Goal: Ask a question: Seek information or help from site administrators or community

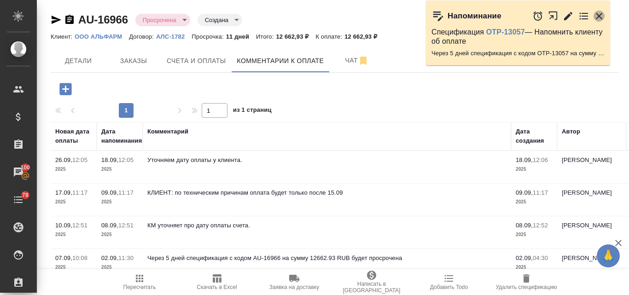
click at [598, 18] on icon "button" at bounding box center [598, 16] width 11 height 11
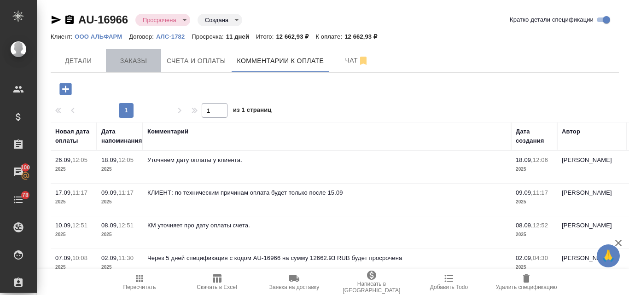
click at [140, 59] on span "Заказы" at bounding box center [133, 61] width 44 height 12
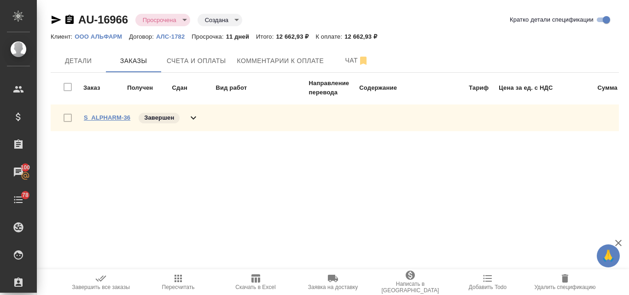
click at [121, 118] on link "S_ALPHARM-36" at bounding box center [107, 117] width 46 height 7
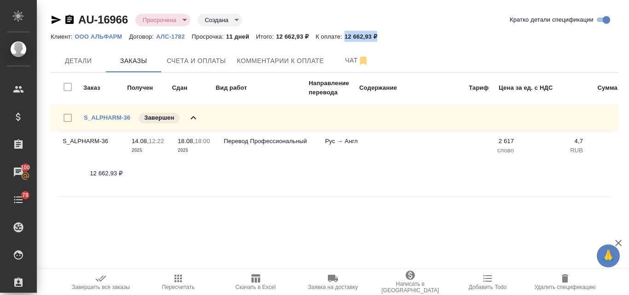
drag, startPoint x: 347, startPoint y: 36, endPoint x: 380, endPoint y: 36, distance: 33.1
click at [380, 36] on p "12 662,93 ₽" at bounding box center [364, 36] width 40 height 7
copy p "12 662,93 ₽"
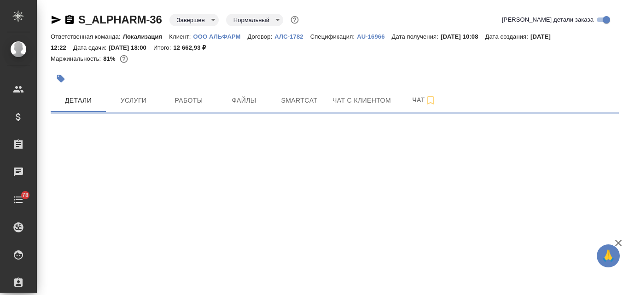
select select "RU"
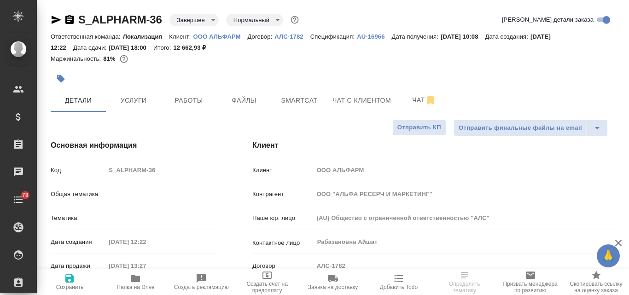
type textarea "x"
type input "Юридический"
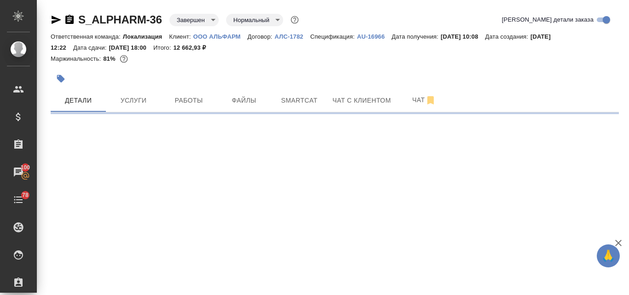
select select "RU"
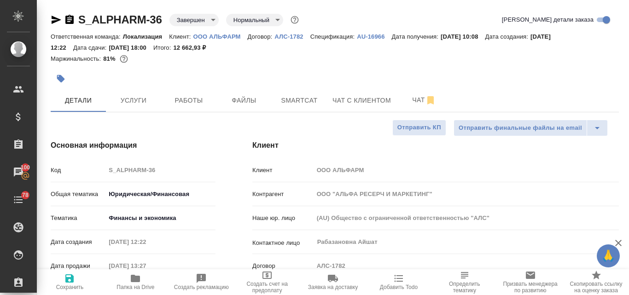
type textarea "x"
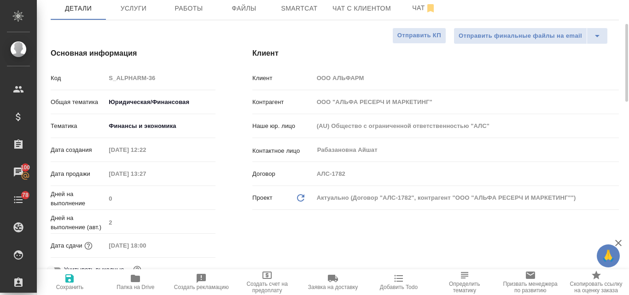
scroll to position [46, 0]
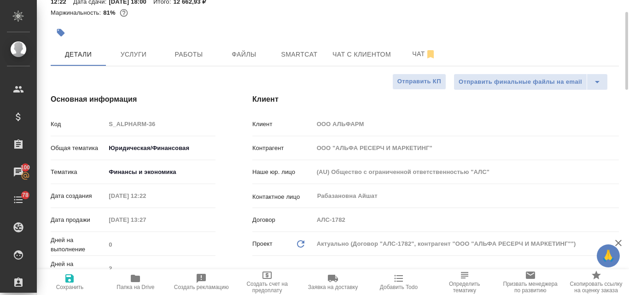
type textarea "x"
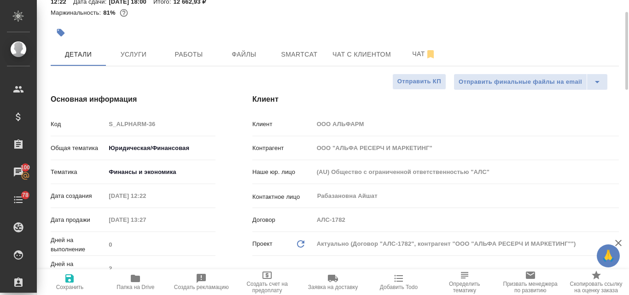
type textarea "x"
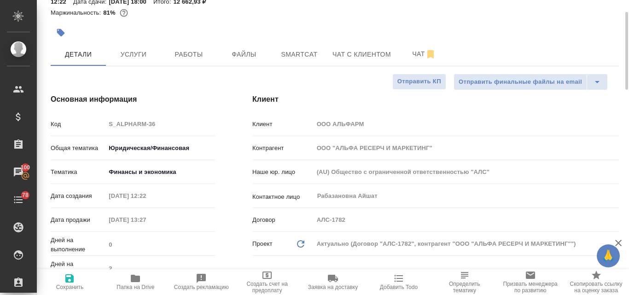
type textarea "x"
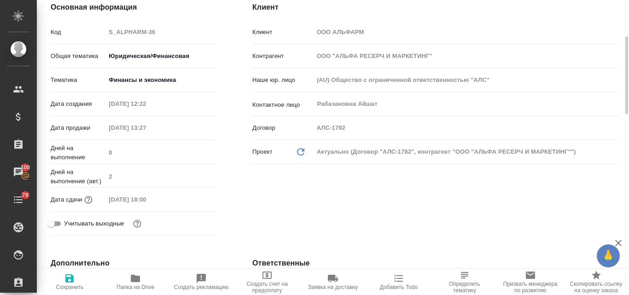
scroll to position [0, 0]
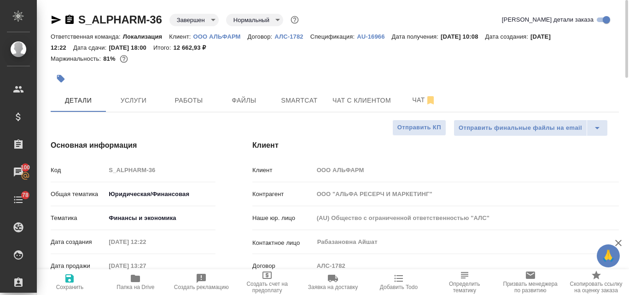
type textarea "x"
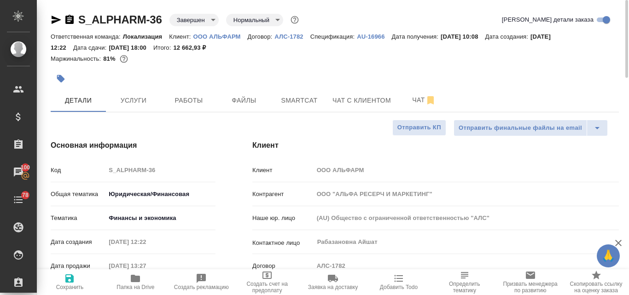
type textarea "x"
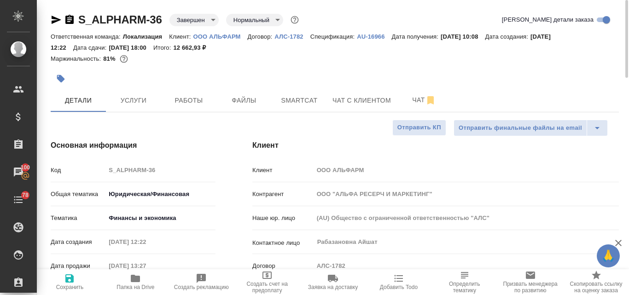
type textarea "x"
drag, startPoint x: 221, startPoint y: 46, endPoint x: 186, endPoint y: 50, distance: 35.2
click at [186, 50] on p "12 662,93 ₽" at bounding box center [193, 47] width 40 height 7
copy p "12 662,93 ₽"
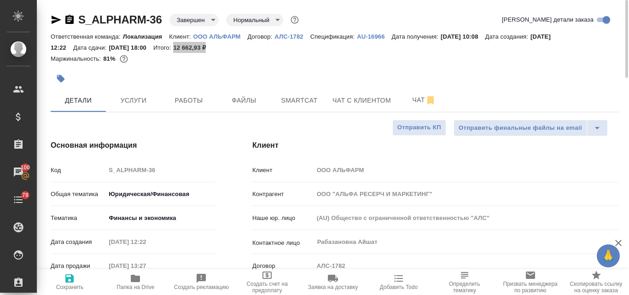
type textarea "x"
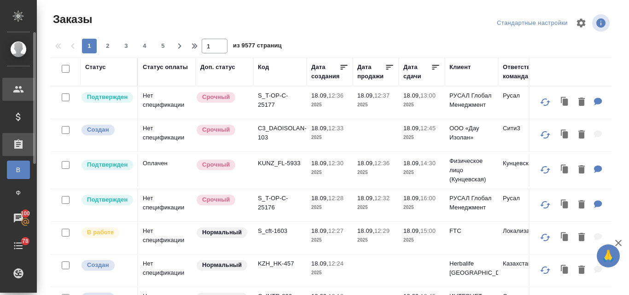
click at [17, 92] on div "Клиенты" at bounding box center [6, 89] width 23 height 14
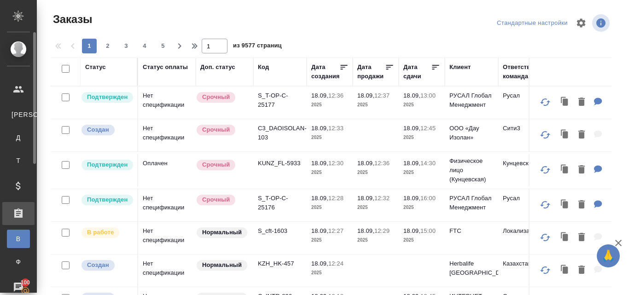
click at [14, 114] on div "Клиенты" at bounding box center [7, 114] width 14 height 9
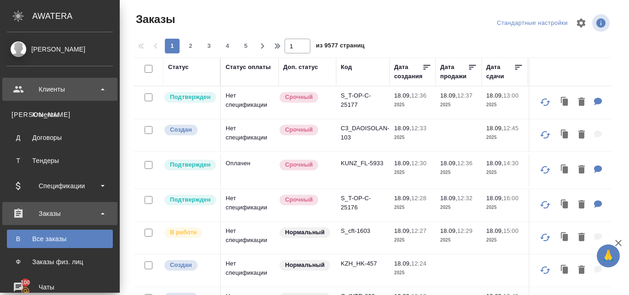
select select "RU"
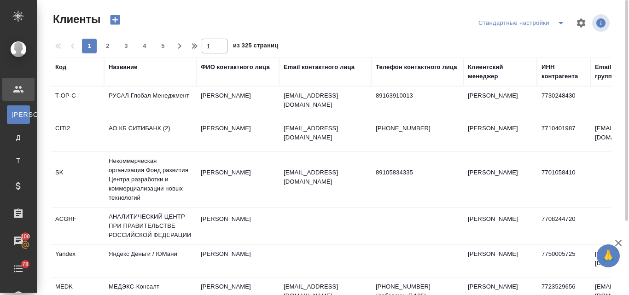
click at [311, 64] on div "Email контактного лица" at bounding box center [318, 67] width 71 height 9
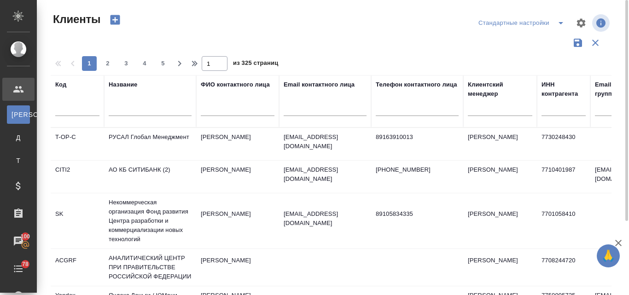
click at [300, 107] on input "text" at bounding box center [324, 110] width 83 height 12
paste input "@sinclair.com"
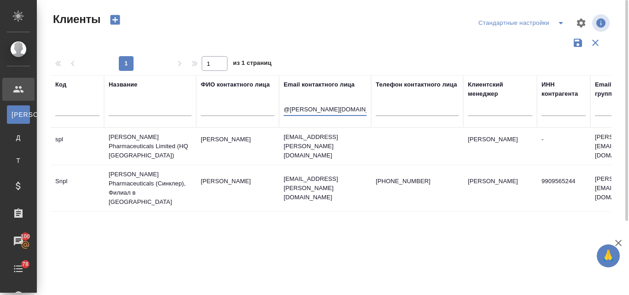
type input "@sinclair.com"
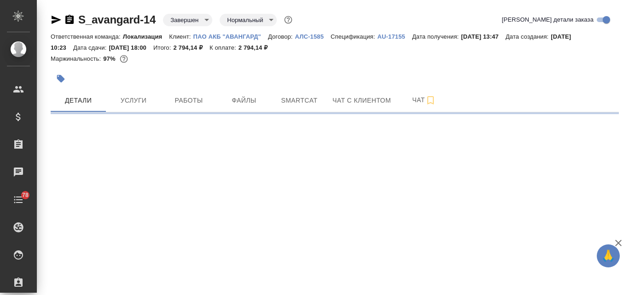
select select "RU"
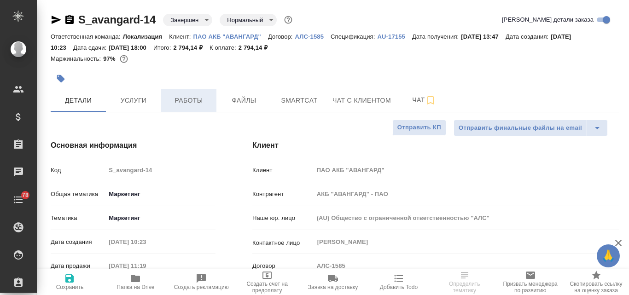
type textarea "x"
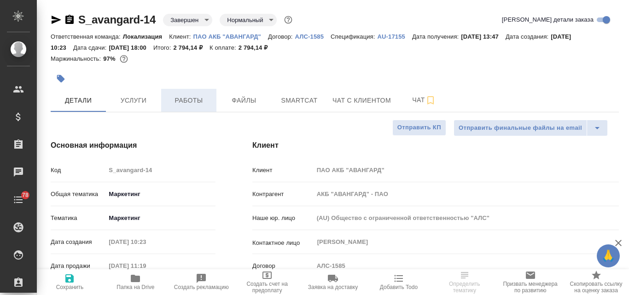
type textarea "x"
select select "RU"
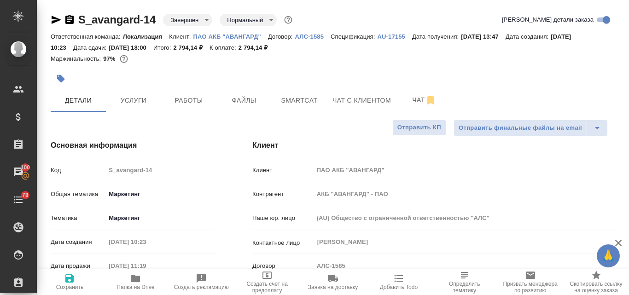
type textarea "x"
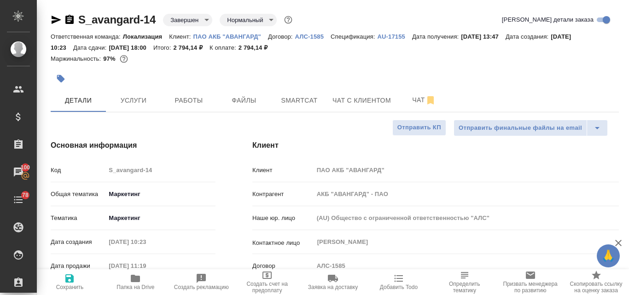
type textarea "x"
click at [56, 19] on icon "button" at bounding box center [57, 20] width 10 height 8
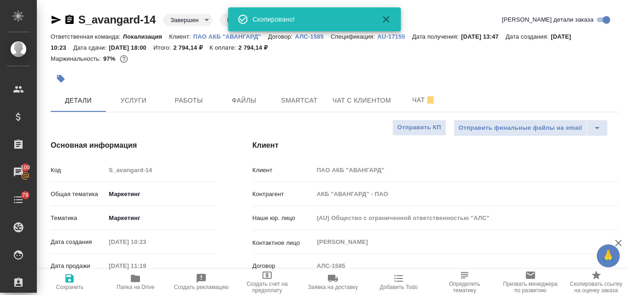
type textarea "x"
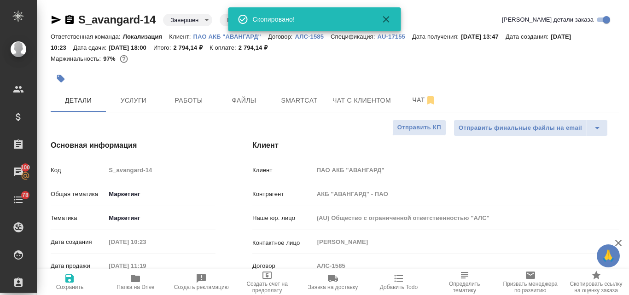
type textarea "x"
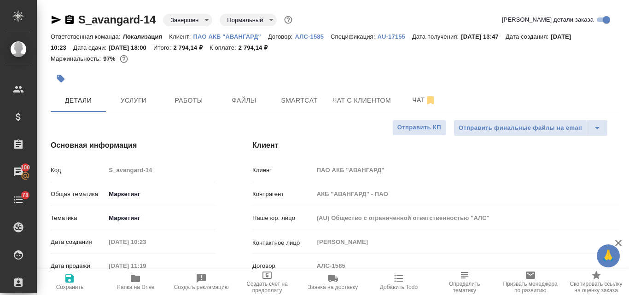
type textarea "x"
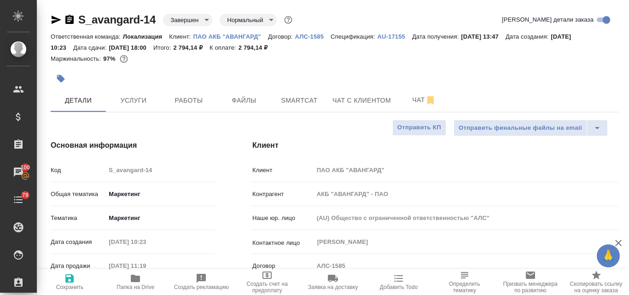
type textarea "x"
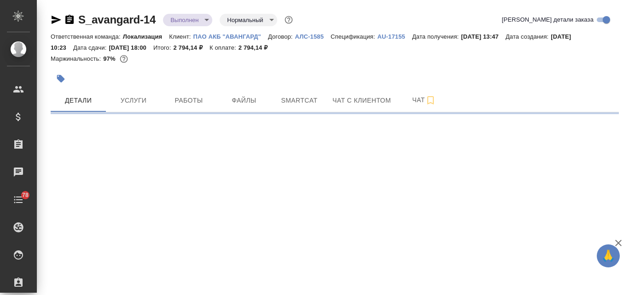
select select "RU"
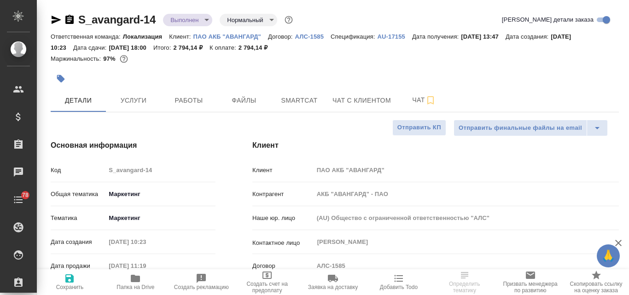
type textarea "x"
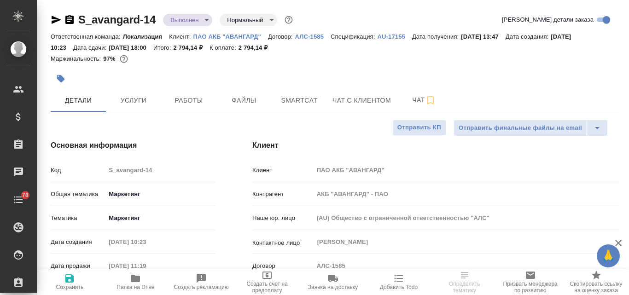
type textarea "x"
drag, startPoint x: 253, startPoint y: 104, endPoint x: 262, endPoint y: 108, distance: 10.1
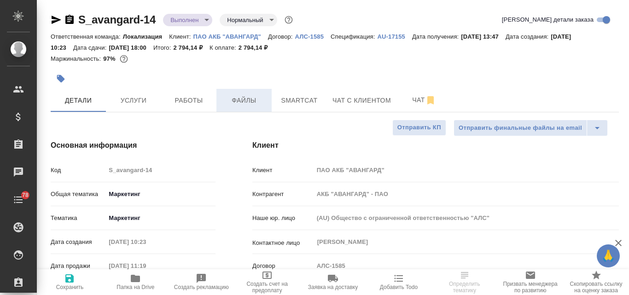
click at [253, 104] on span "Файлы" at bounding box center [244, 101] width 44 height 12
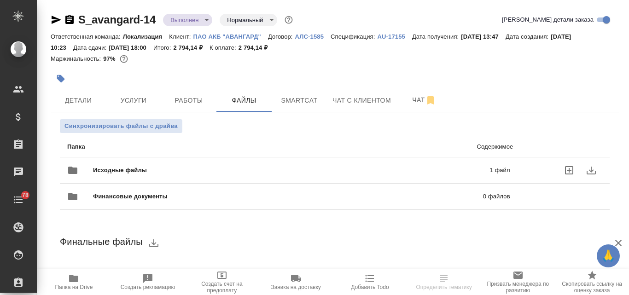
click at [244, 168] on span "Исходные файлы" at bounding box center [205, 170] width 225 height 9
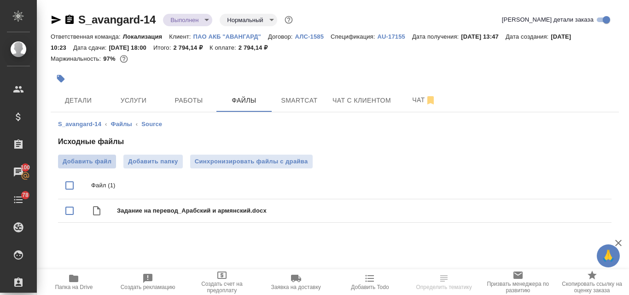
click at [87, 163] on span "Добавить файл" at bounding box center [87, 161] width 49 height 9
click at [0, 0] on input "Добавить файл" at bounding box center [0, 0] width 0 height 0
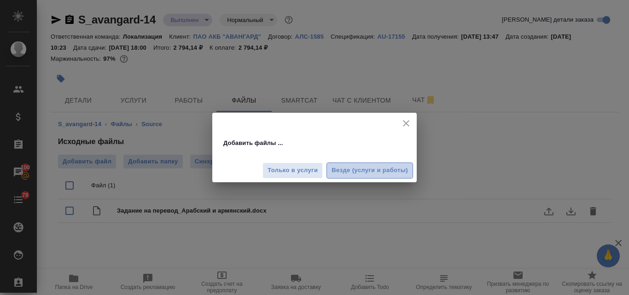
click at [335, 168] on span "Везде (услуги и работы)" at bounding box center [369, 170] width 76 height 11
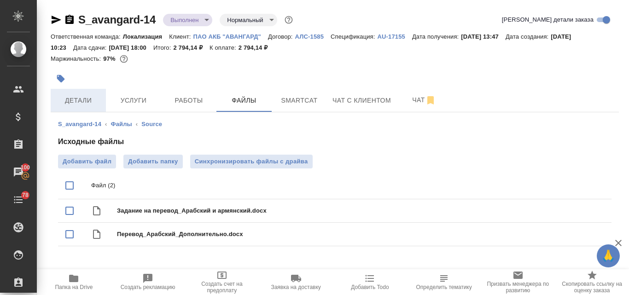
click at [80, 95] on span "Детали" at bounding box center [78, 101] width 44 height 12
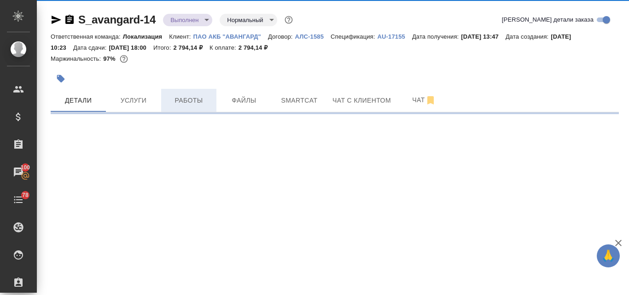
select select "RU"
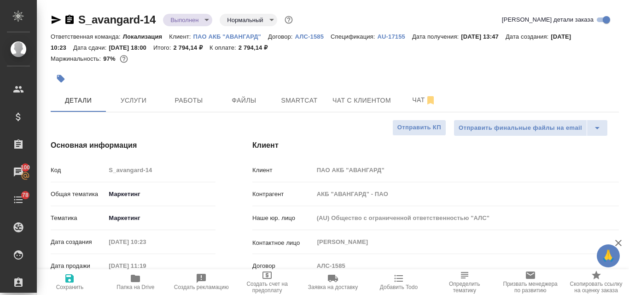
type textarea "x"
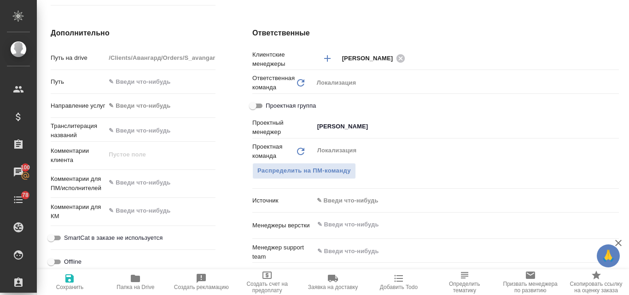
scroll to position [506, 0]
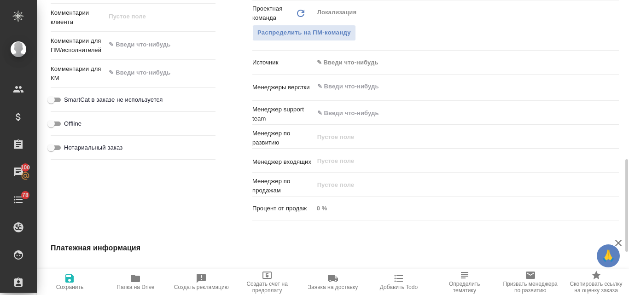
type textarea "x"
click at [139, 46] on textarea at bounding box center [160, 45] width 109 height 16
paste textarea "У меня вопрос по последнему заказу. Я забыла включить несколько фраз на арабско…"
type textarea "У меня вопрос по последнему заказу. Я забыла включить несколько фраз на арабско…"
type textarea "x"
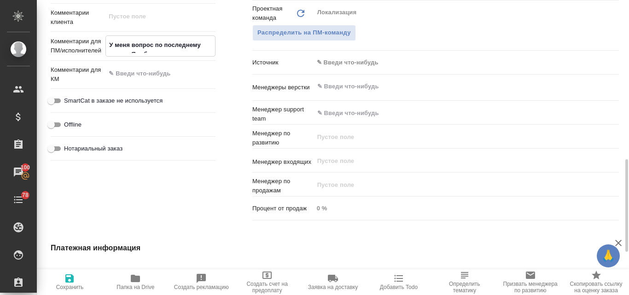
type textarea "x"
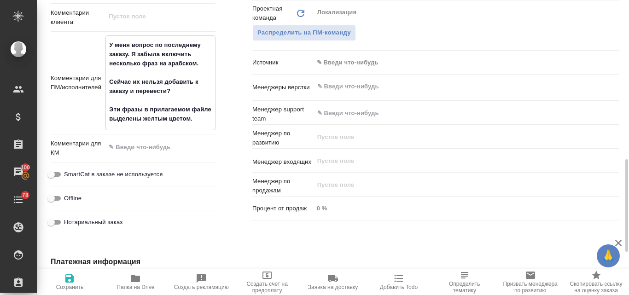
type textarea "У меня вопрос по последнему заказу. Я забыла включить несколько фраз на арабско…"
type textarea "x"
click at [68, 278] on icon "button" at bounding box center [69, 278] width 8 height 8
type textarea "x"
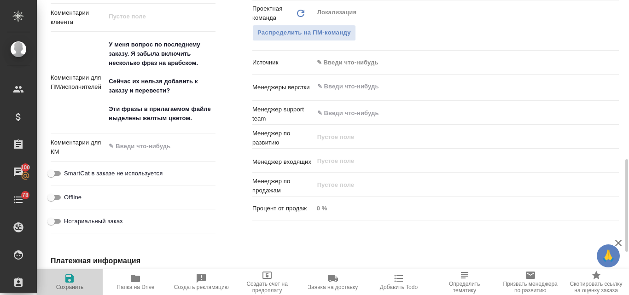
type textarea "x"
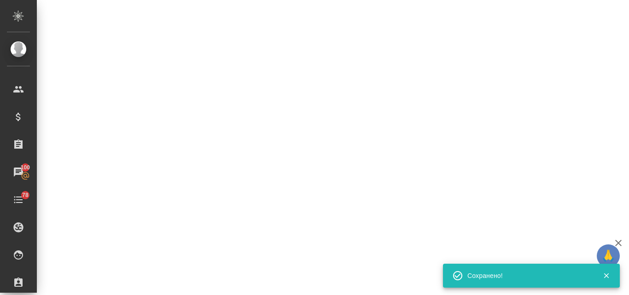
select select "RU"
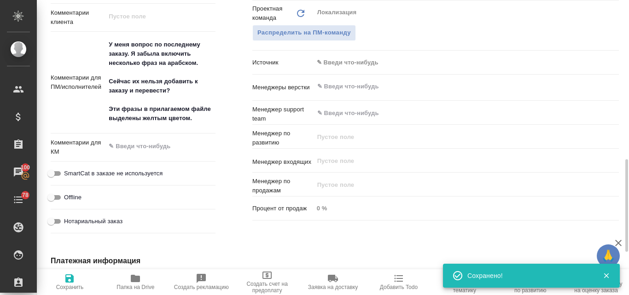
type input "inProgress"
type textarea "x"
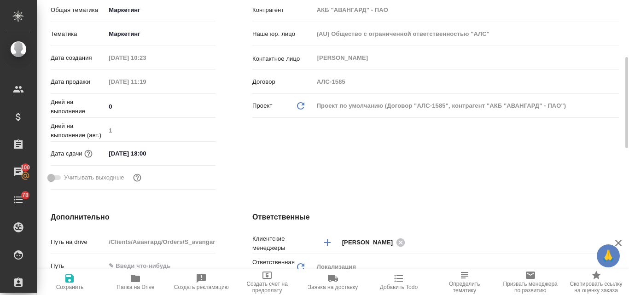
scroll to position [0, 0]
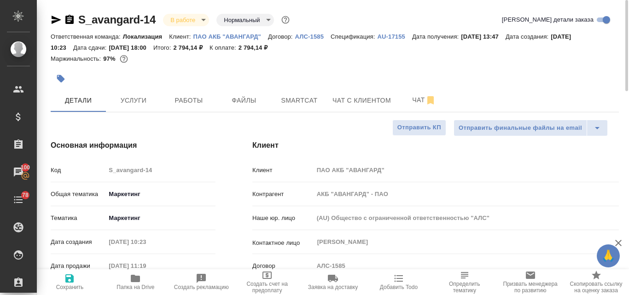
type textarea "x"
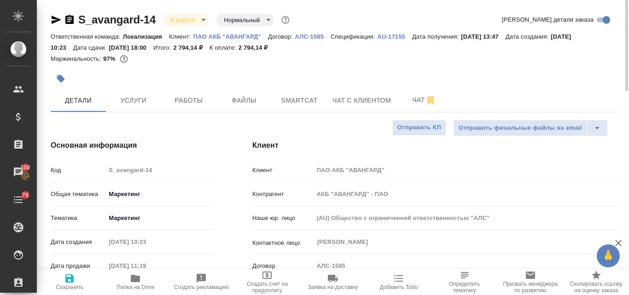
type textarea "x"
click at [225, 37] on p "ПАО АКБ "АВАНГАРД"" at bounding box center [230, 36] width 75 height 7
type textarea "x"
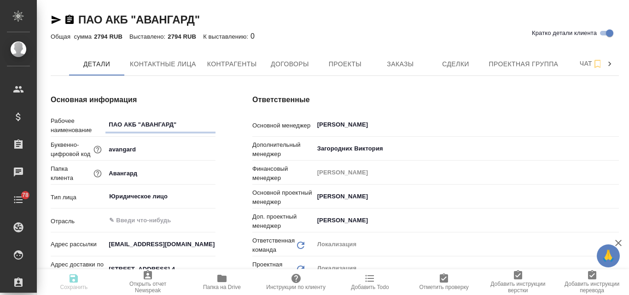
click at [56, 20] on icon "button" at bounding box center [56, 19] width 11 height 11
